Goal: Information Seeking & Learning: Learn about a topic

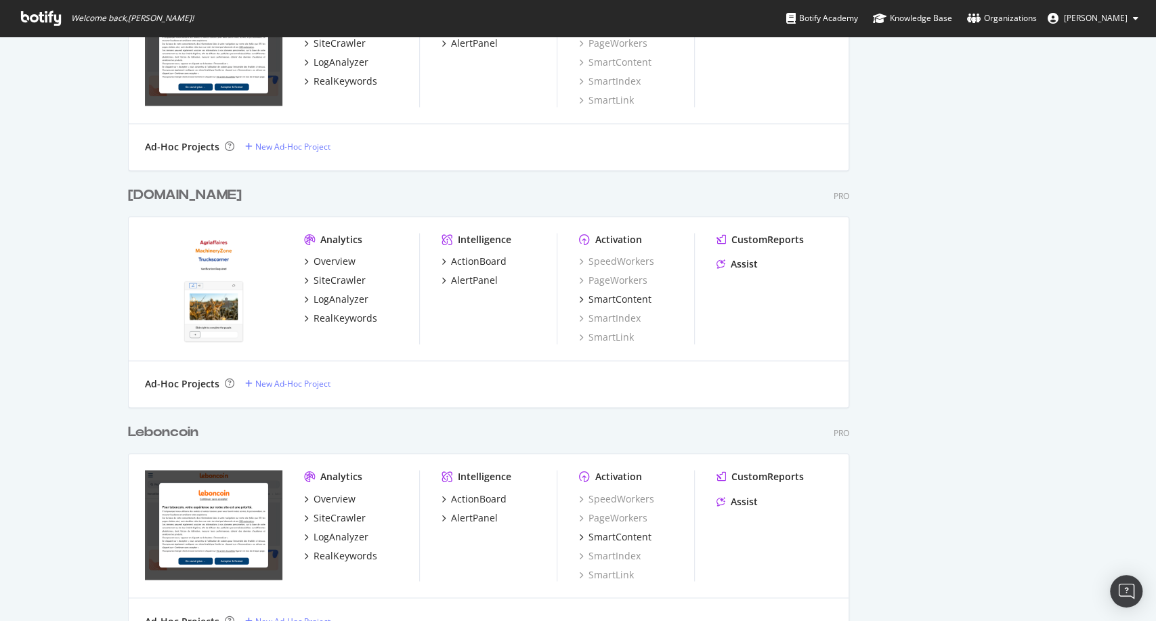
scroll to position [1492, 0]
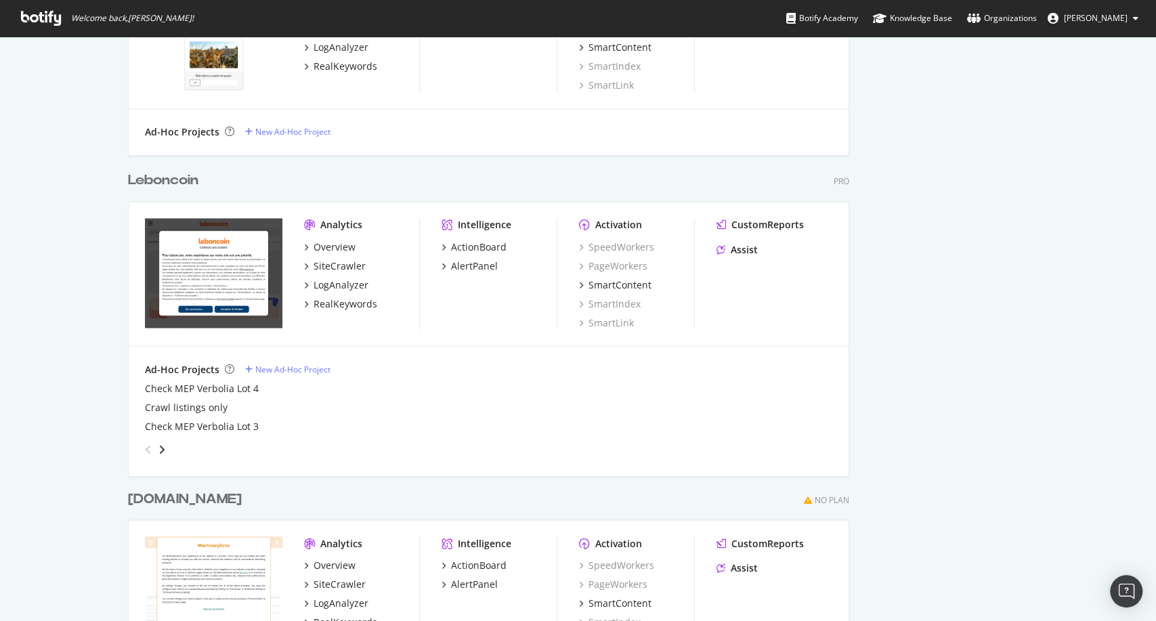
click at [152, 175] on div "Leboncoin" at bounding box center [163, 181] width 70 height 20
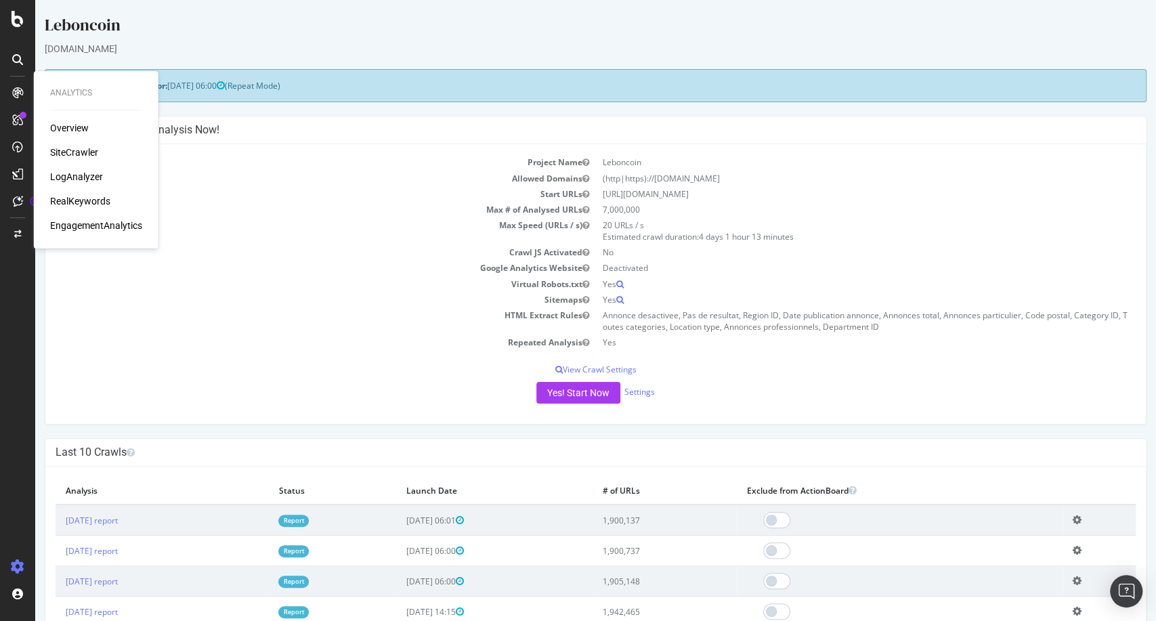
click at [19, 89] on icon at bounding box center [17, 92] width 11 height 11
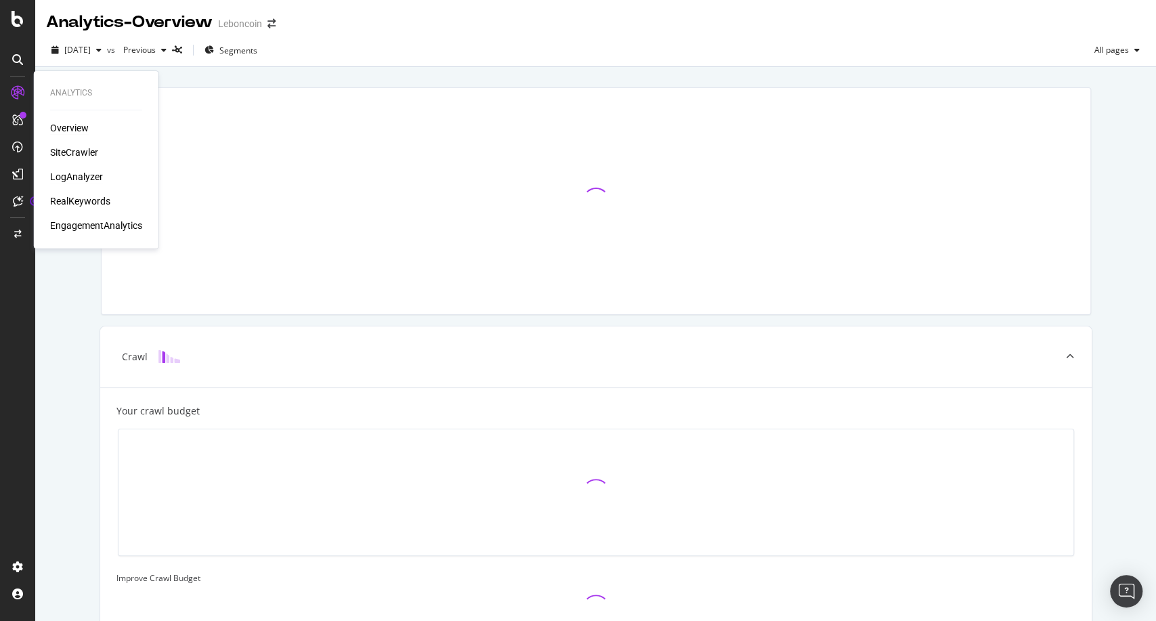
click at [71, 177] on div "LogAnalyzer" at bounding box center [76, 177] width 53 height 14
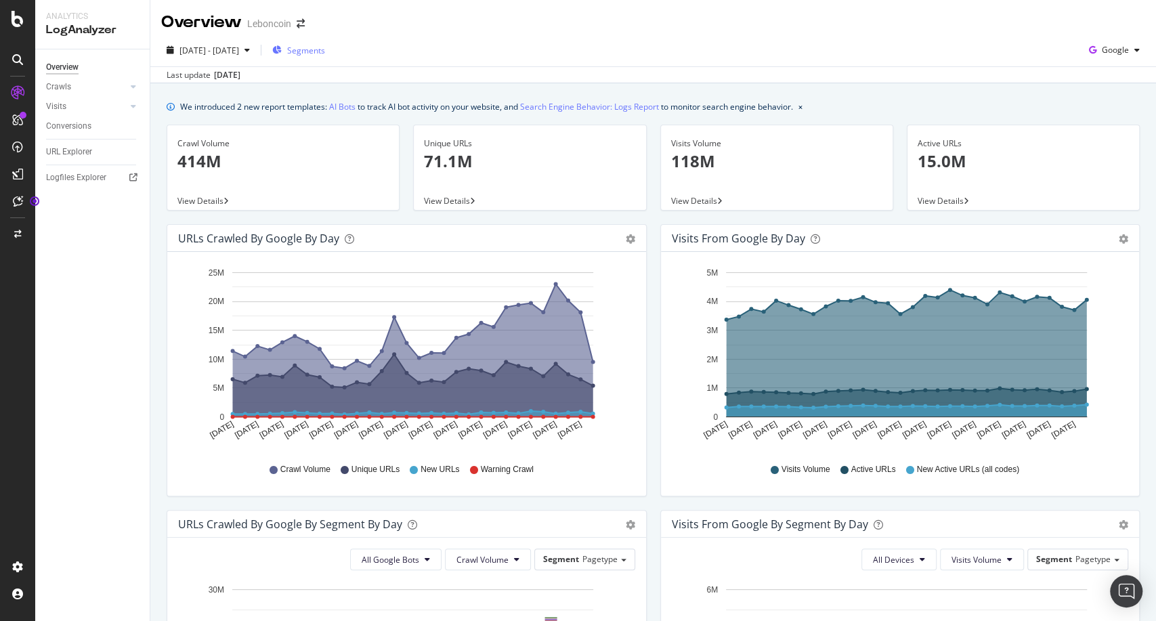
click at [325, 57] on div "Segments" at bounding box center [298, 50] width 53 height 20
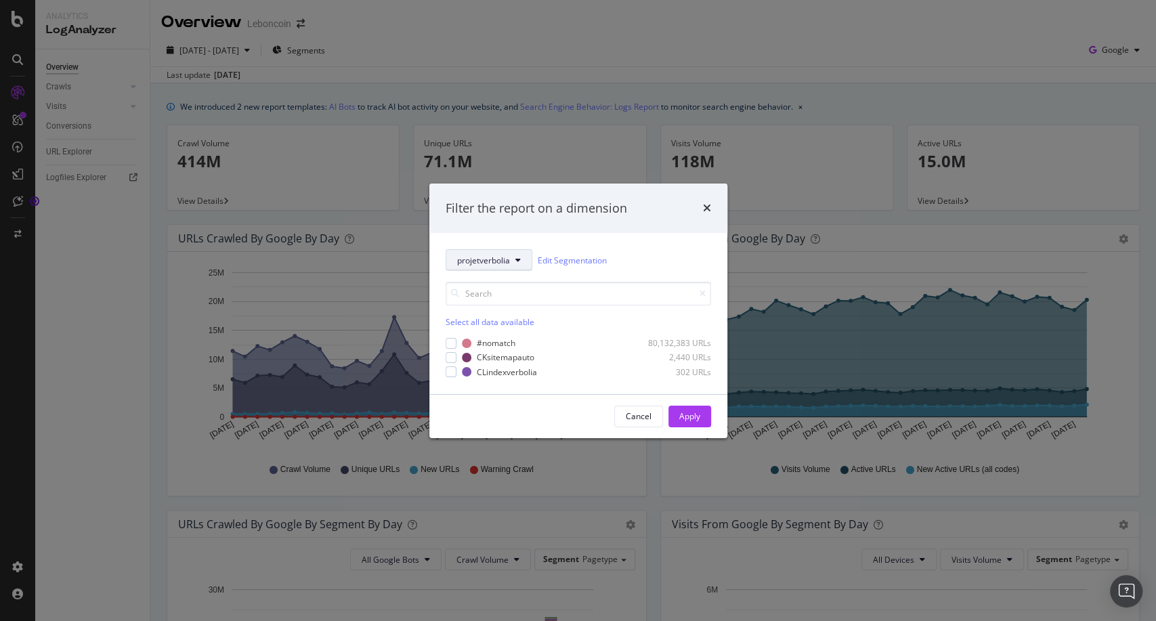
click at [484, 258] on span "projetverbolia" at bounding box center [483, 260] width 53 height 12
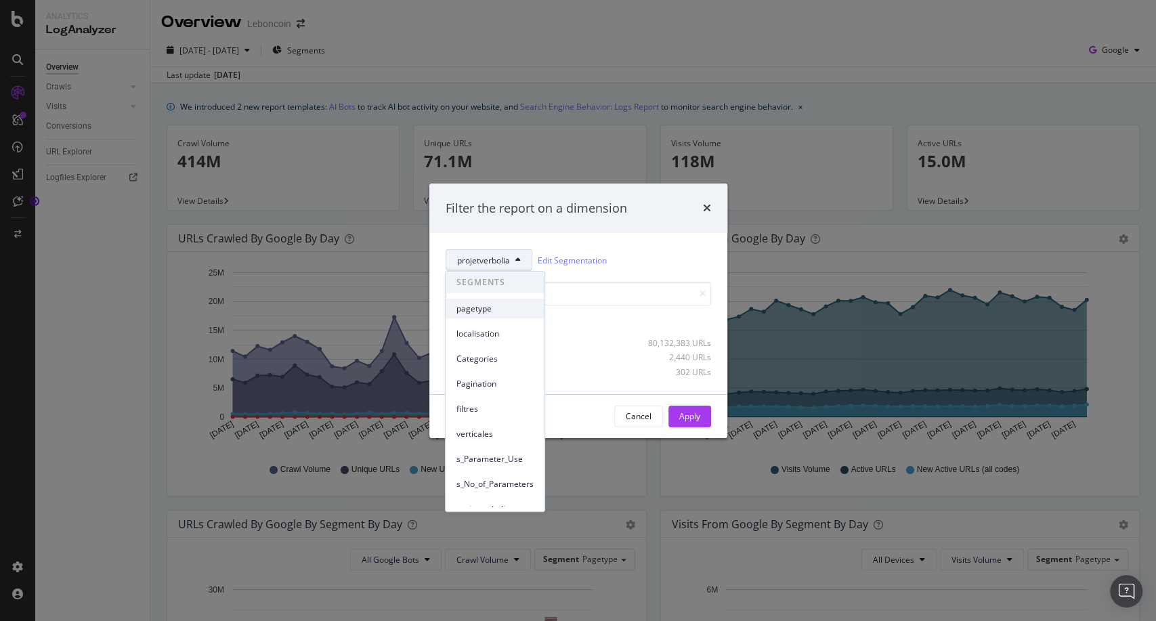
click at [494, 306] on span "pagetype" at bounding box center [495, 309] width 77 height 12
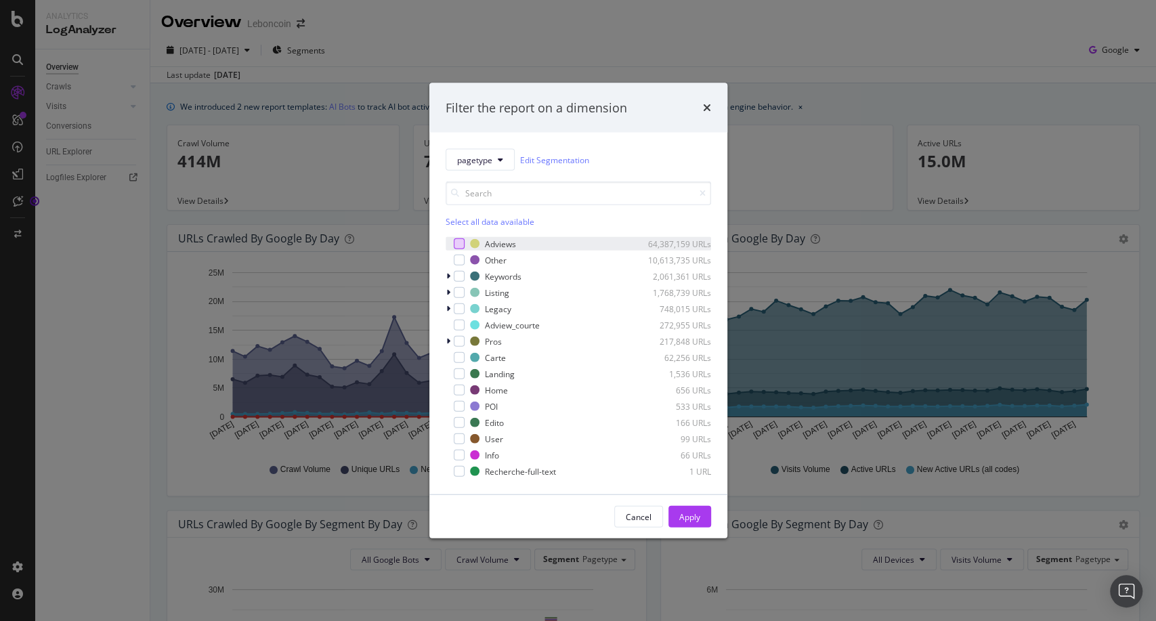
click at [454, 243] on div "modal" at bounding box center [459, 243] width 11 height 11
click at [706, 522] on button "Apply" at bounding box center [690, 517] width 43 height 22
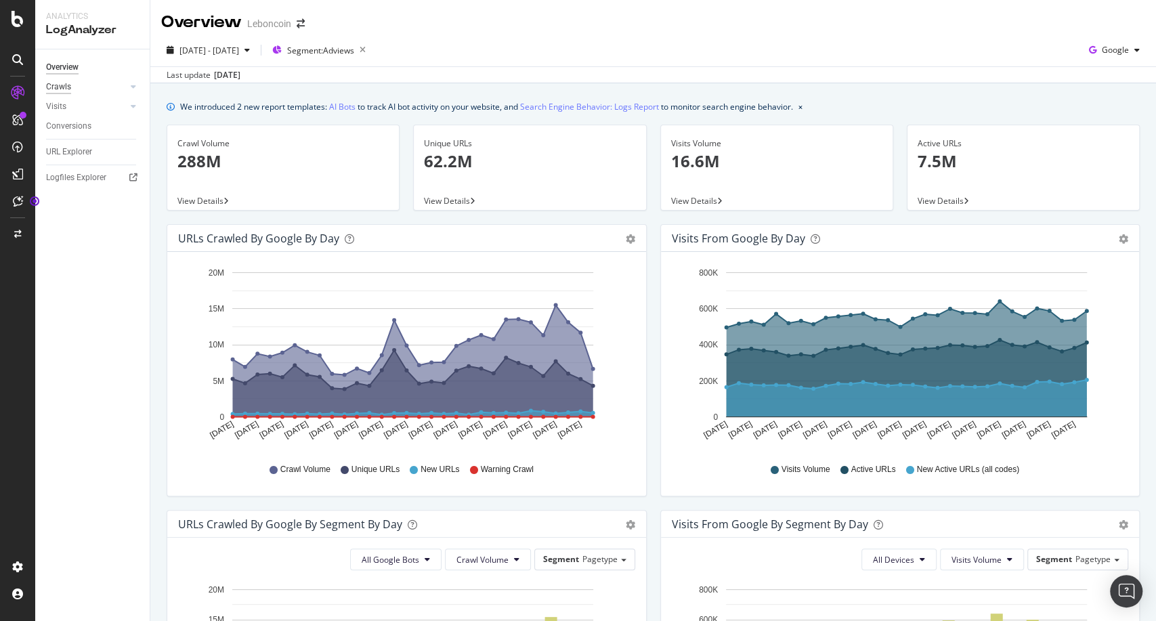
click at [55, 88] on div "Crawls" at bounding box center [58, 87] width 25 height 14
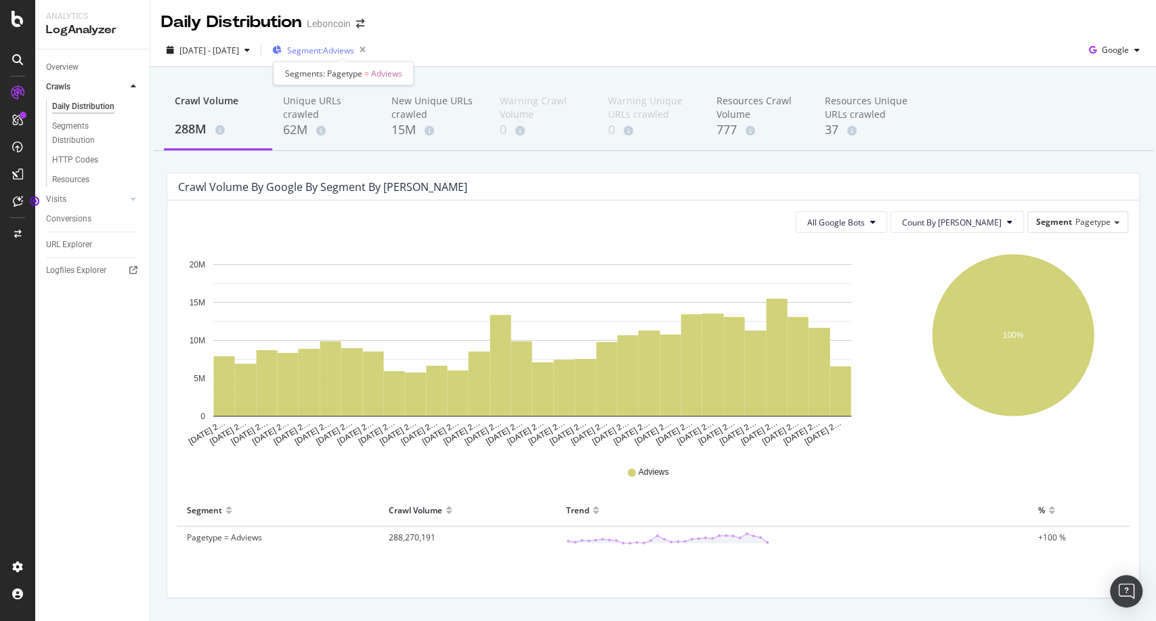
click at [354, 54] on span "Segment: Adviews" at bounding box center [320, 51] width 67 height 12
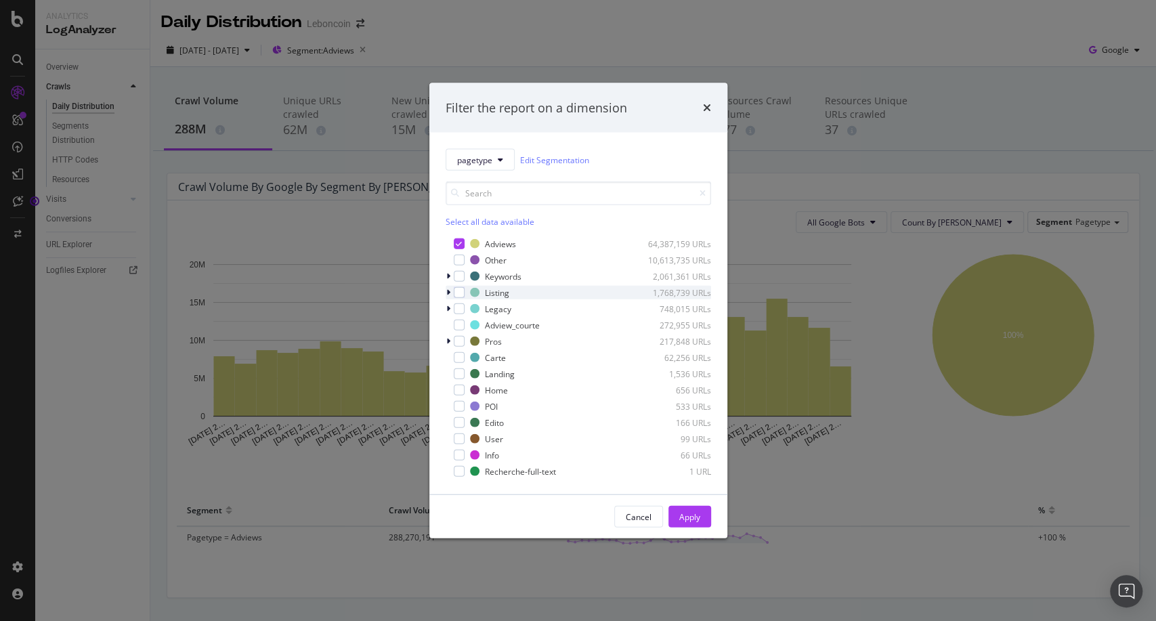
click at [448, 294] on icon "modal" at bounding box center [448, 293] width 4 height 8
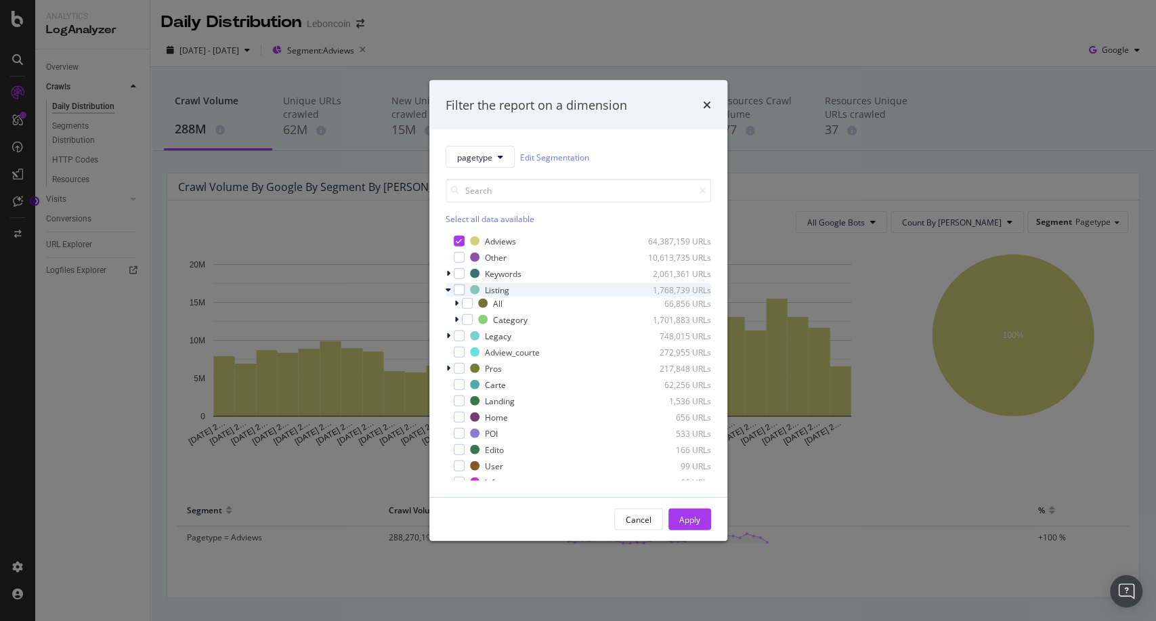
click at [447, 293] on icon "modal" at bounding box center [448, 290] width 5 height 8
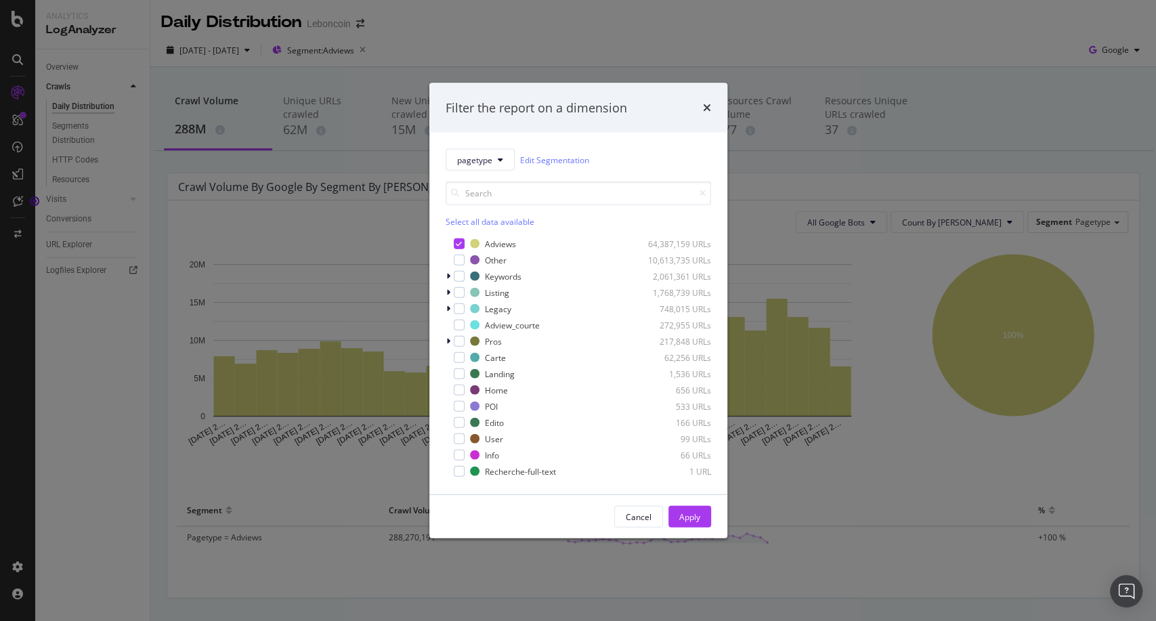
click at [703, 100] on div "times" at bounding box center [707, 108] width 8 height 18
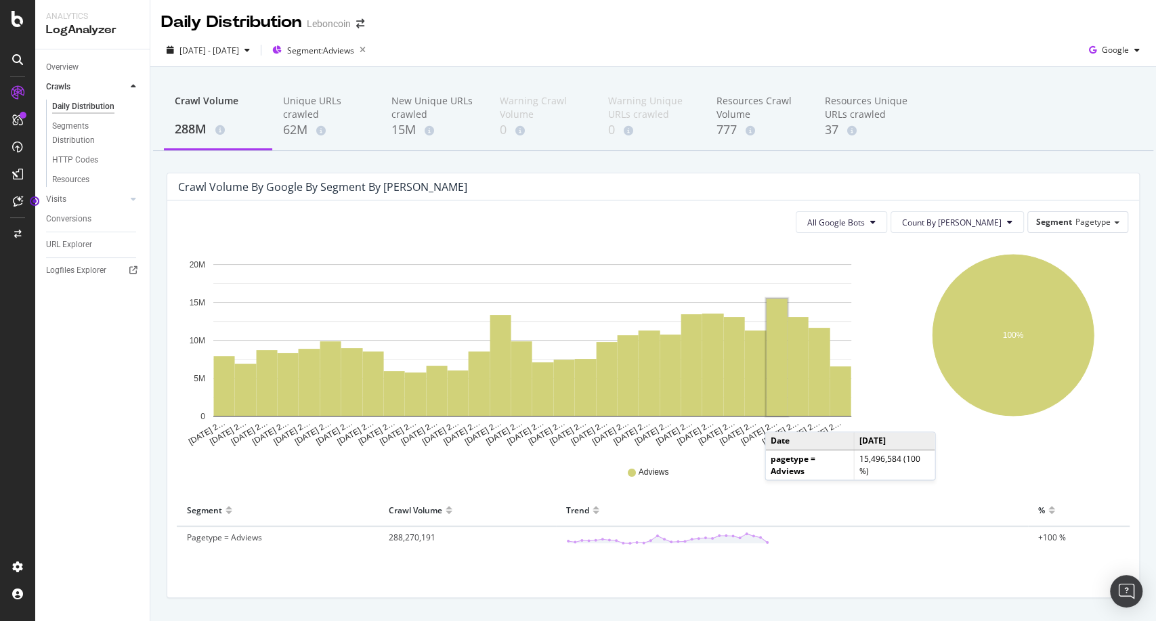
scroll to position [37, 0]
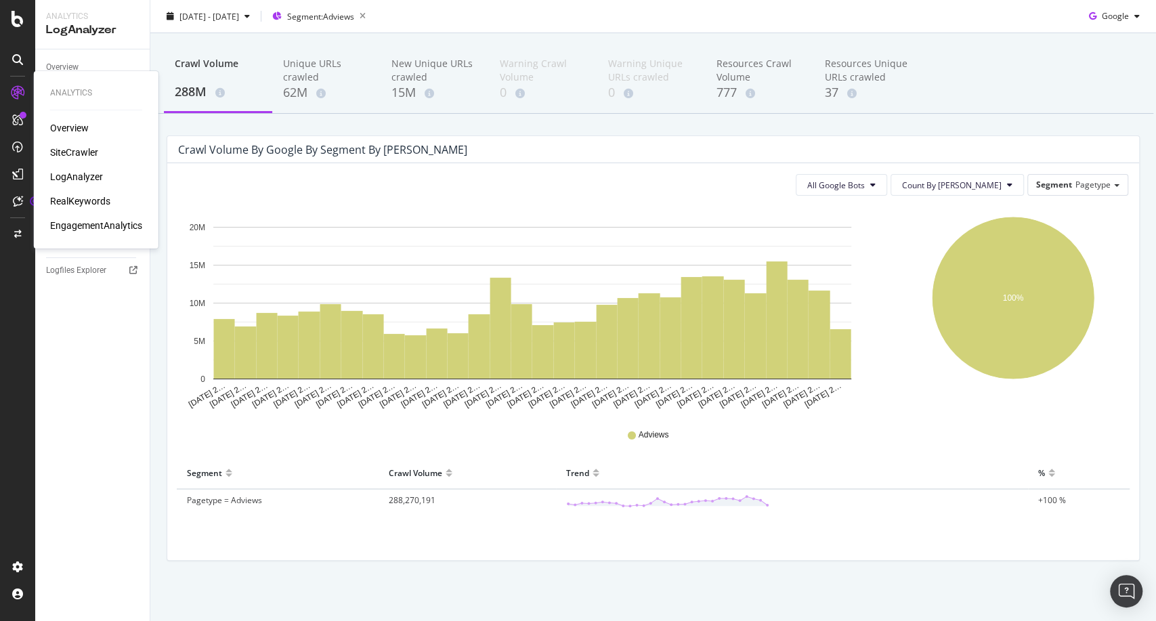
click at [93, 148] on div "SiteCrawler" at bounding box center [74, 153] width 48 height 14
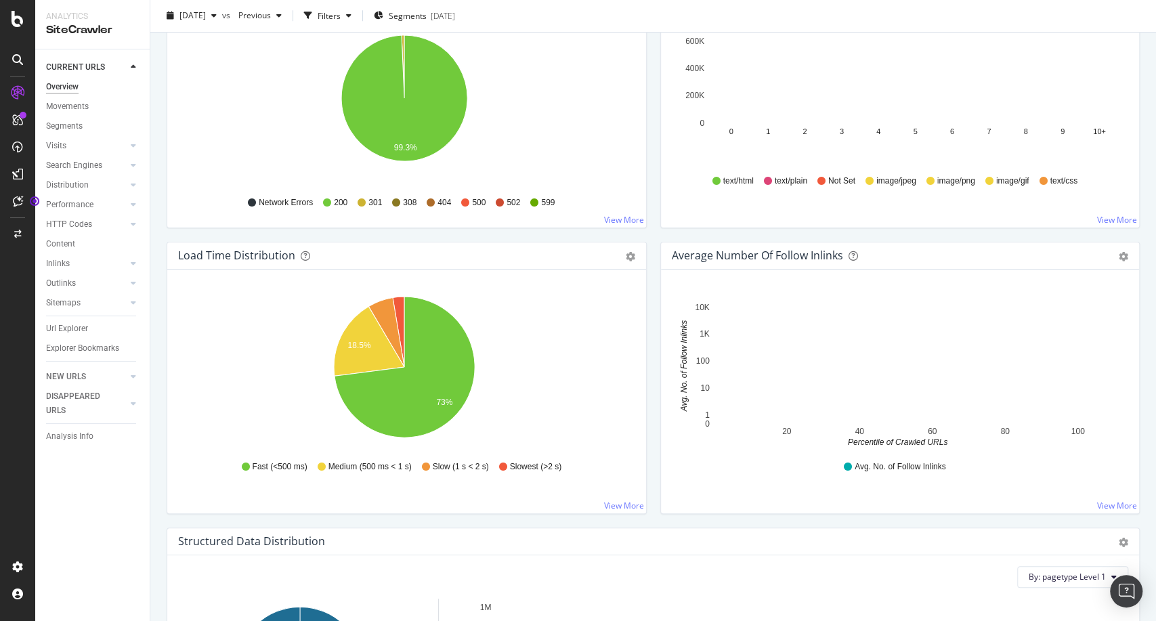
scroll to position [813, 0]
